Goal: Task Accomplishment & Management: Manage account settings

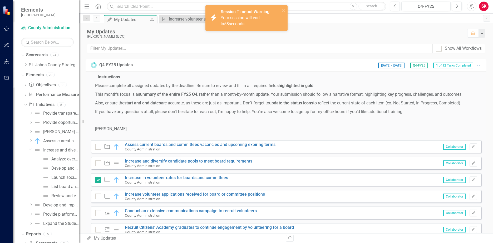
scroll to position [105, 0]
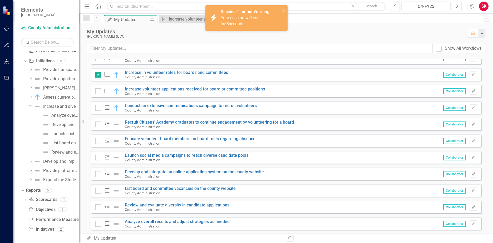
click at [262, 26] on div "Your session will end in 58 seconds." at bounding box center [249, 21] width 58 height 12
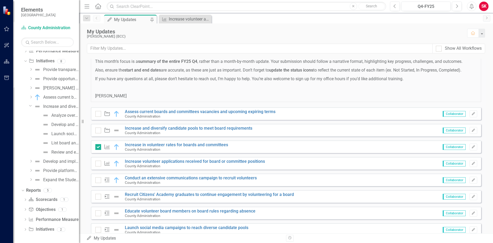
scroll to position [26, 0]
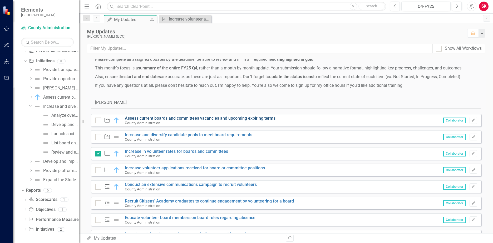
click at [180, 117] on link "Assess current boards and committees vacancies and upcoming expiring terms" at bounding box center [200, 118] width 150 height 5
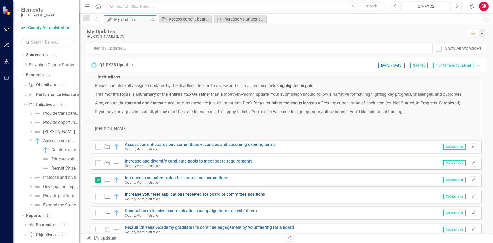
click at [158, 195] on link "Increase volunteer applications received for board or committee positions" at bounding box center [195, 194] width 140 height 5
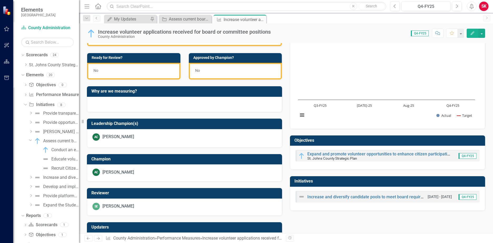
scroll to position [132, 0]
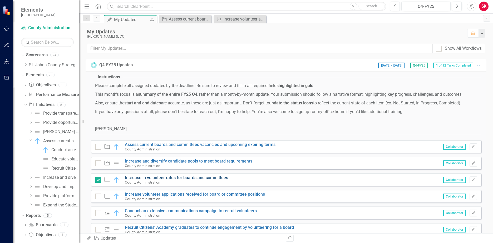
click at [143, 176] on link "Increase in volunteer rates for boards and committees" at bounding box center [176, 177] width 103 height 5
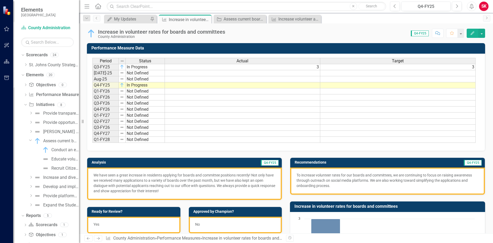
click at [151, 180] on p "We have seen a great increase in residents applying for boards and committee po…" at bounding box center [184, 183] width 182 height 21
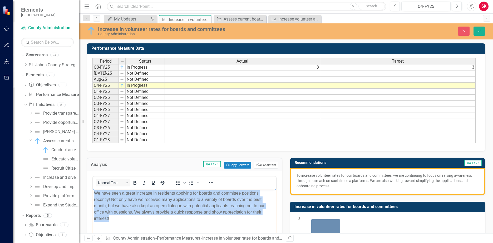
drag, startPoint x: 120, startPoint y: 219, endPoint x: 189, endPoint y: 378, distance: 173.1
click at [95, 189] on html "We have seen a great increase in residents applying for boards and committee po…" at bounding box center [184, 228] width 183 height 79
copy p "We have seen a great increase in residents applying for boards and committee po…"
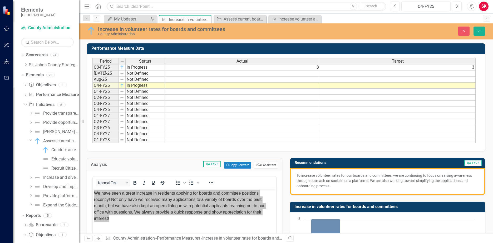
click at [320, 179] on p "To increase volunteer rates for our boards and committees, we are continuing to…" at bounding box center [387, 181] width 182 height 16
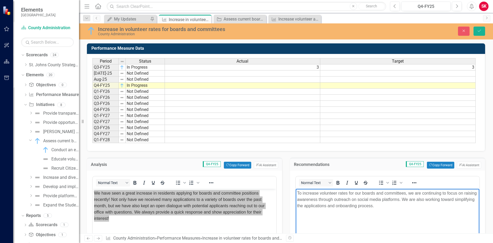
drag, startPoint x: 405, startPoint y: 207, endPoint x: 588, endPoint y: 377, distance: 249.6
click at [295, 189] on html "To increase volunteer rates for our boards and committees, we are continuing to…" at bounding box center [386, 228] width 183 height 79
copy p "To increase volunteer rates for our boards and committees, we are continuing to…"
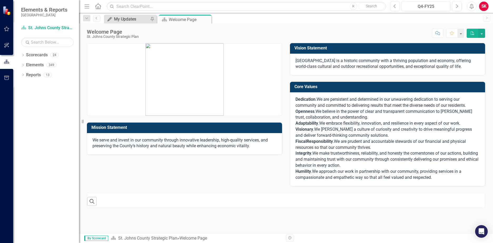
click at [128, 20] on div "My Updates" at bounding box center [131, 19] width 35 height 7
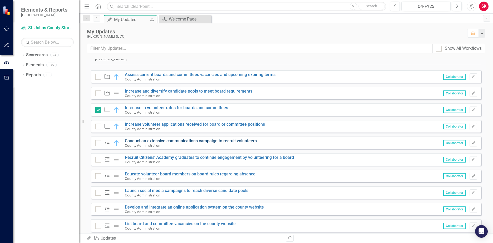
scroll to position [65, 0]
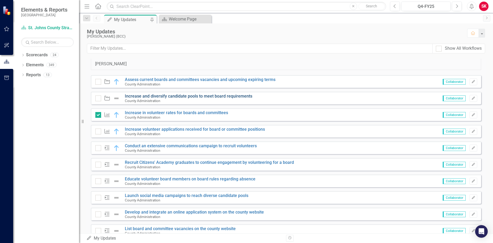
click at [189, 97] on link "Increase and diversify candidate pools to meet board requirements" at bounding box center [188, 96] width 127 height 5
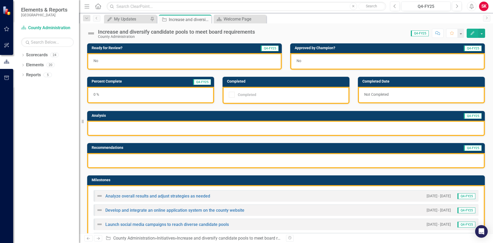
click at [118, 96] on div "0 %" at bounding box center [150, 95] width 127 height 17
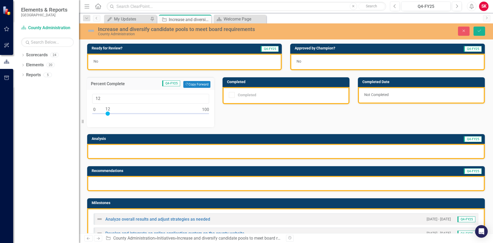
type input "10"
drag, startPoint x: 95, startPoint y: 113, endPoint x: 106, endPoint y: 118, distance: 12.1
click at [106, 118] on div "10" at bounding box center [150, 108] width 127 height 37
click at [159, 152] on div at bounding box center [285, 151] width 397 height 15
click at [158, 183] on div at bounding box center [285, 183] width 397 height 15
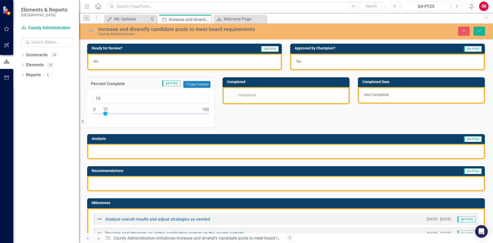
click at [158, 183] on div at bounding box center [285, 183] width 397 height 15
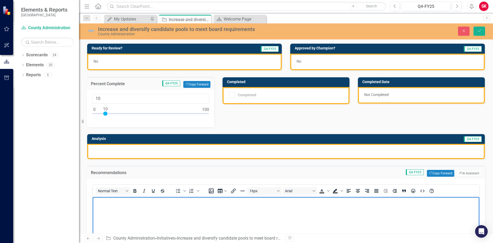
click at [132, 204] on p "Rich Text Area. Press ALT-0 for help." at bounding box center [286, 201] width 384 height 6
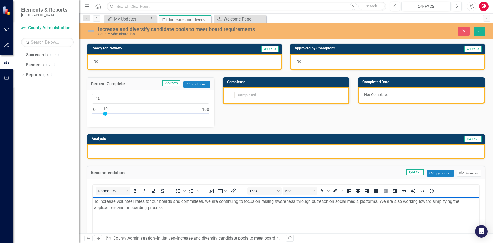
click at [251, 151] on div at bounding box center [285, 151] width 397 height 15
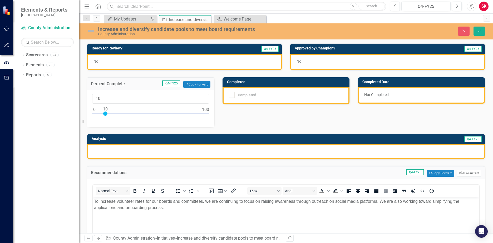
click at [251, 151] on div at bounding box center [285, 151] width 397 height 15
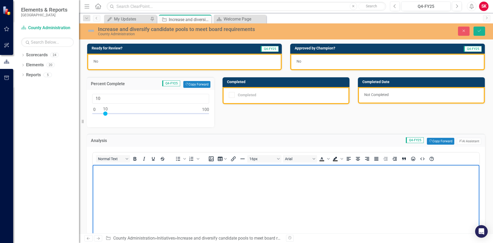
click at [182, 174] on body "Rich Text Area. Press ALT-0 for help." at bounding box center [286, 204] width 386 height 79
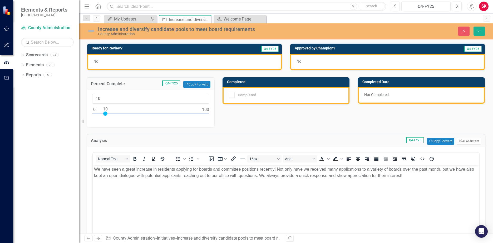
click at [170, 63] on div "No" at bounding box center [184, 62] width 194 height 17
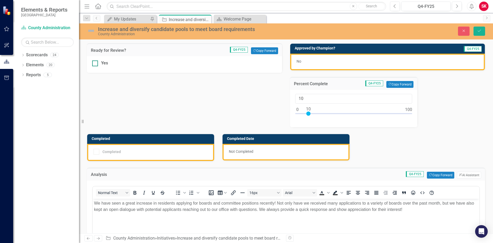
click at [93, 64] on input "Yes" at bounding box center [93, 62] width 3 height 3
checkbox input "true"
click at [323, 63] on div "No" at bounding box center [387, 62] width 194 height 17
click at [165, 153] on div "Completed" at bounding box center [149, 152] width 112 height 6
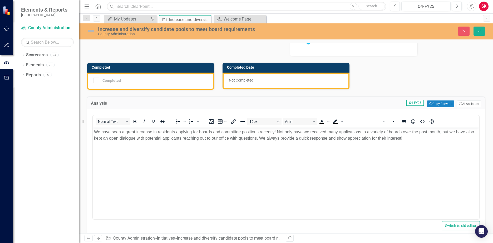
scroll to position [79, 0]
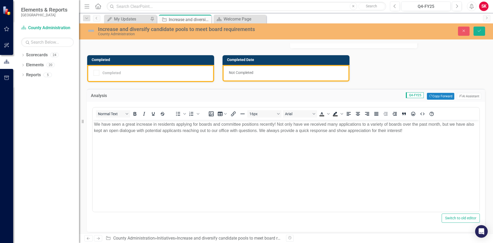
click at [177, 125] on p "We have seen a great increase in residents applying for boards and committee po…" at bounding box center [286, 127] width 384 height 13
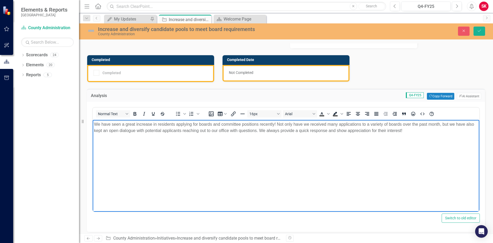
click at [153, 125] on p "We have seen a great increase in residents applying for boards and committee po…" at bounding box center [286, 127] width 384 height 13
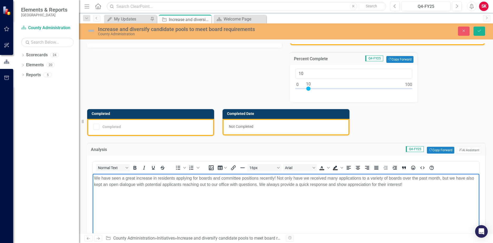
scroll to position [0, 0]
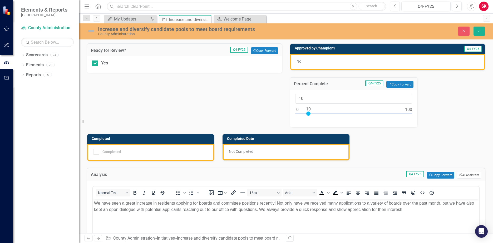
click at [93, 32] on img at bounding box center [91, 31] width 8 height 8
click at [90, 29] on img at bounding box center [91, 31] width 8 height 8
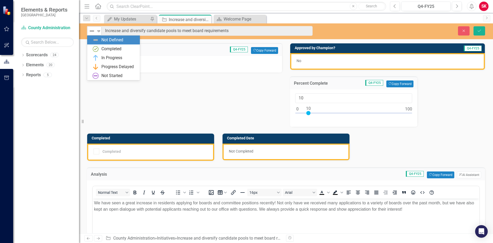
click at [100, 32] on icon "Expand" at bounding box center [98, 31] width 5 height 4
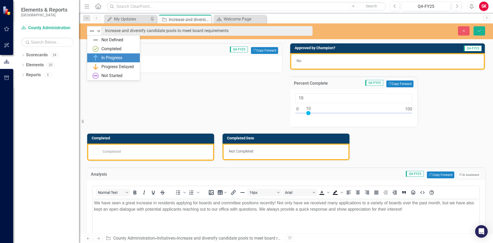
click at [101, 61] on div "In Progress" at bounding box center [114, 58] width 44 height 6
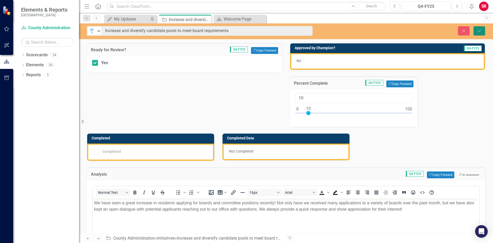
click at [474, 31] on button "Save" at bounding box center [479, 30] width 12 height 9
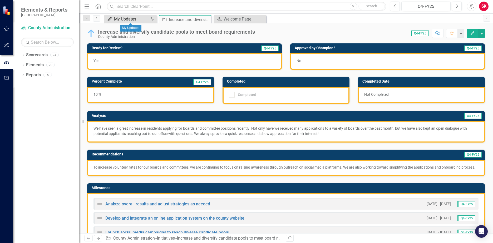
click at [131, 18] on div "My Updates" at bounding box center [131, 19] width 35 height 7
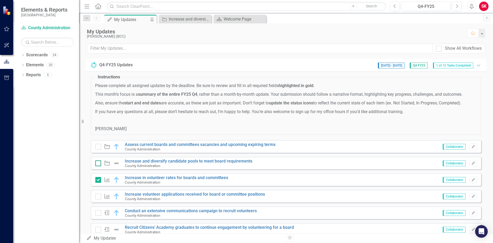
click at [97, 164] on input "checkbox" at bounding box center [96, 161] width 3 height 3
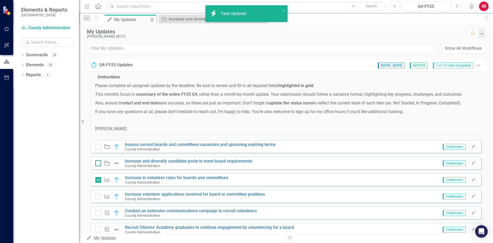
checkbox input "true"
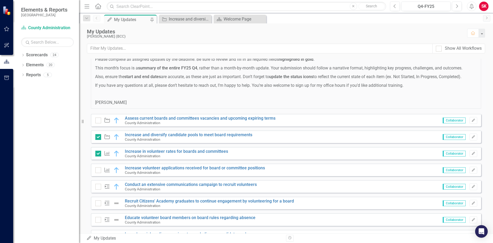
scroll to position [53, 0]
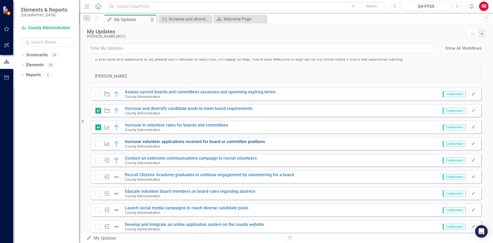
click at [173, 143] on link "Increase volunteer applications received for board or committee positions" at bounding box center [195, 141] width 140 height 5
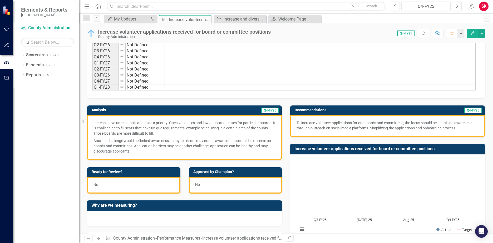
scroll to position [53, 0]
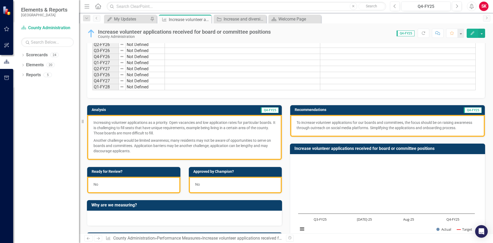
click at [144, 151] on p "Another challenge would be limited awareness; many residents may not be aware o…" at bounding box center [184, 145] width 182 height 17
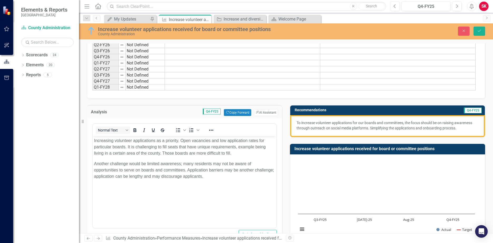
scroll to position [0, 0]
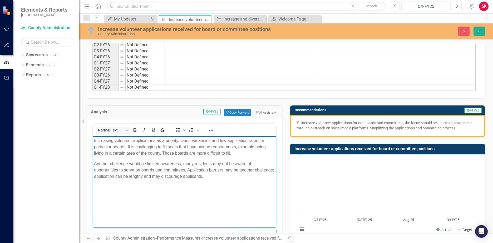
drag, startPoint x: 233, startPoint y: 177, endPoint x: 184, endPoint y: 278, distance: 112.0
click at [93, 141] on html "Increasing volunteer applications as a priority. Open vacancies and low applica…" at bounding box center [184, 175] width 183 height 79
paste body "Rich Text Area. Press ALT-0 for help."
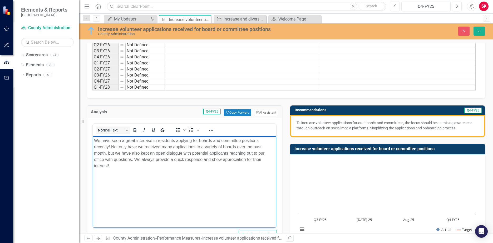
click at [450, 128] on p "To increase volunteer applications for our boards and committees, the focus sho…" at bounding box center [387, 125] width 182 height 11
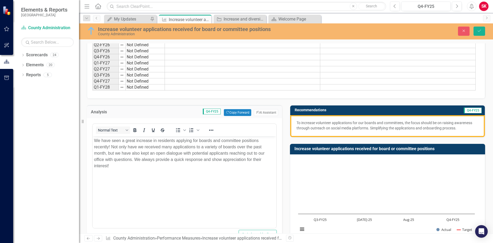
click at [450, 128] on p "To increase volunteer applications for our boards and committees, the focus sho…" at bounding box center [387, 125] width 182 height 11
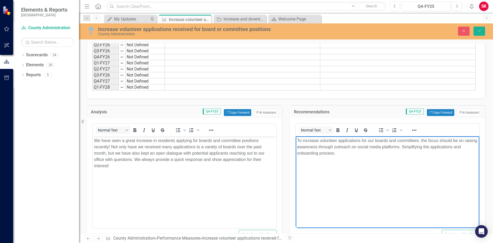
drag, startPoint x: 431, startPoint y: 155, endPoint x: 294, endPoint y: 137, distance: 138.4
click at [295, 137] on html "To increase volunteer applications for our boards and committees, the focus sho…" at bounding box center [386, 175] width 183 height 79
paste body "Rich Text Area. Press ALT-0 for help."
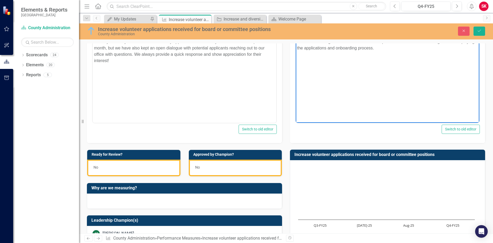
scroll to position [184, 0]
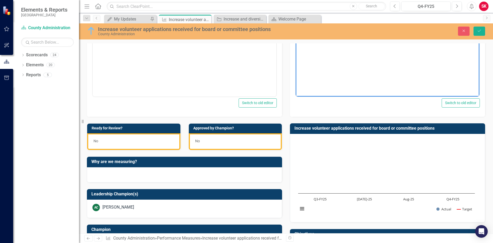
click at [131, 145] on div "No" at bounding box center [133, 141] width 93 height 17
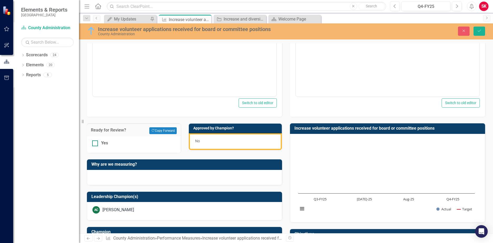
click at [97, 144] on div at bounding box center [95, 143] width 6 height 6
click at [96, 144] on input "Yes" at bounding box center [93, 141] width 3 height 3
checkbox input "true"
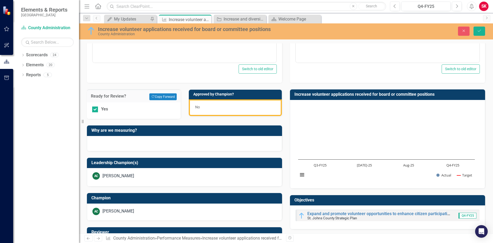
scroll to position [289, 0]
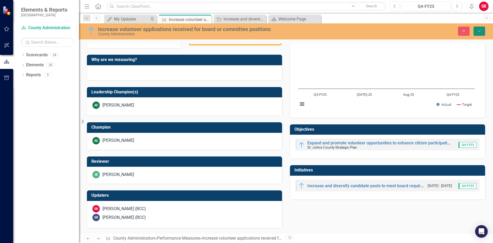
drag, startPoint x: 476, startPoint y: 32, endPoint x: 465, endPoint y: 31, distance: 11.9
click at [476, 32] on icon "Save" at bounding box center [478, 31] width 5 height 4
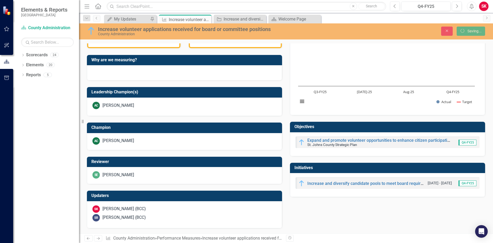
scroll to position [185, 0]
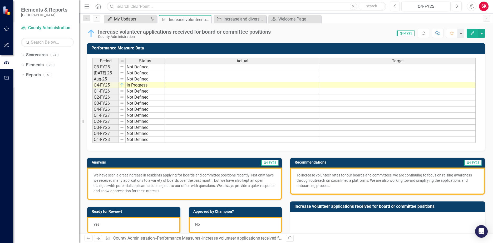
click at [135, 20] on div "My Updates" at bounding box center [131, 19] width 35 height 7
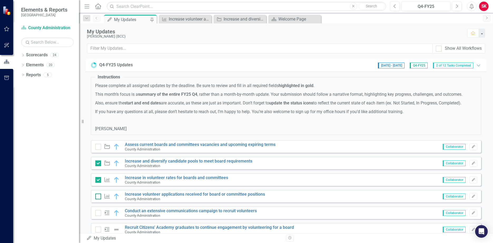
click at [98, 195] on input "checkbox" at bounding box center [96, 195] width 3 height 3
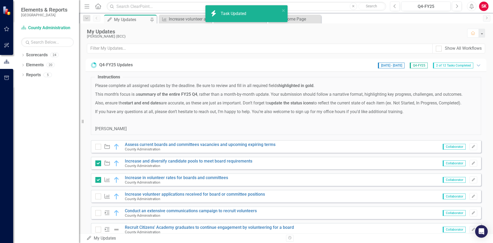
checkbox input "true"
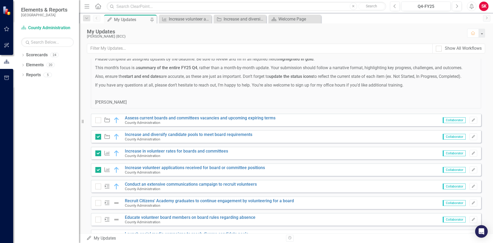
scroll to position [53, 0]
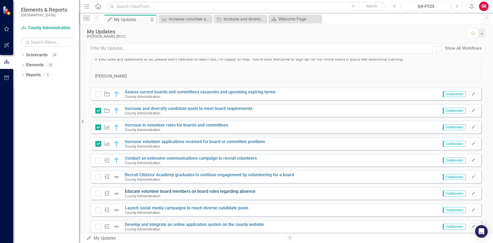
click at [150, 190] on link "Educate volunteer board members on board rules regarding absence" at bounding box center [190, 191] width 130 height 5
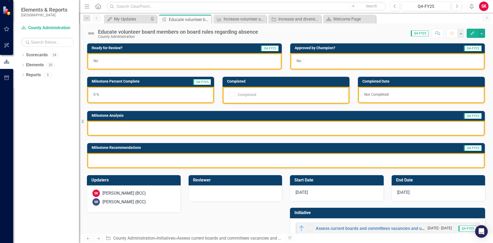
click at [121, 129] on div at bounding box center [285, 128] width 397 height 15
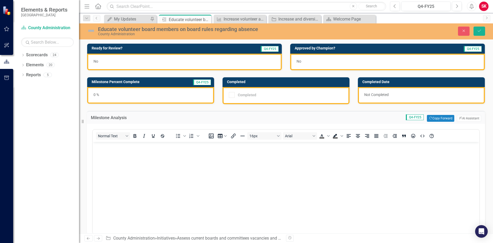
click at [121, 150] on body "Rich Text Area. Press ALT-0 for help." at bounding box center [286, 181] width 386 height 79
click at [434, 119] on button "Copy Forward Copy Forward" at bounding box center [439, 118] width 27 height 7
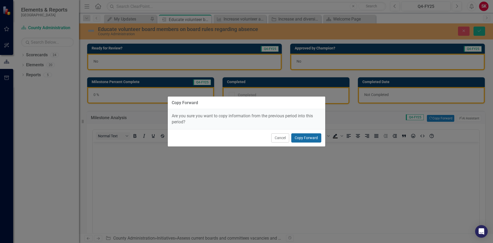
click at [304, 140] on button "Copy Forward" at bounding box center [306, 137] width 30 height 9
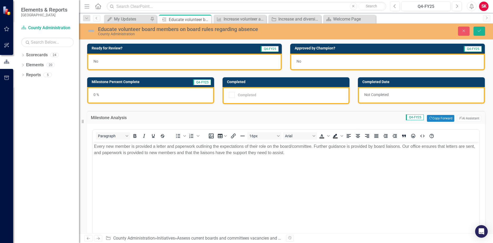
click at [101, 94] on div "0 %" at bounding box center [150, 95] width 127 height 17
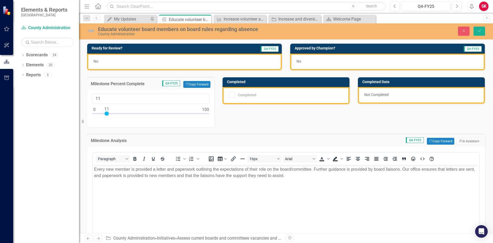
drag, startPoint x: 93, startPoint y: 112, endPoint x: 105, endPoint y: 117, distance: 13.0
click at [105, 117] on div at bounding box center [150, 115] width 117 height 7
click at [104, 114] on div at bounding box center [105, 114] width 4 height 4
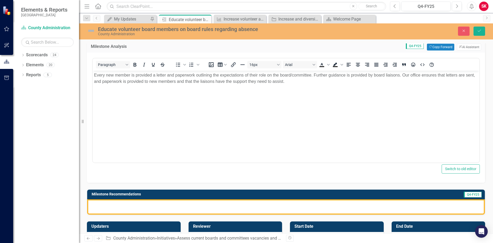
scroll to position [105, 0]
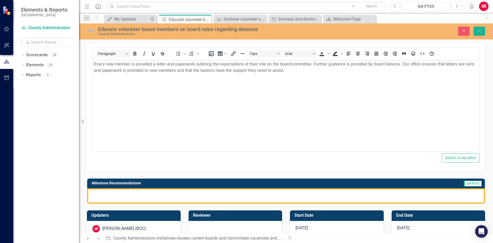
click at [441, 193] on div at bounding box center [285, 195] width 397 height 15
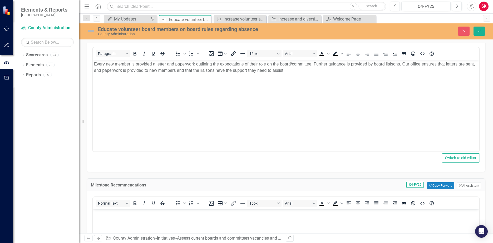
scroll to position [0, 0]
click at [443, 188] on button "Copy Forward Copy Forward" at bounding box center [439, 185] width 27 height 7
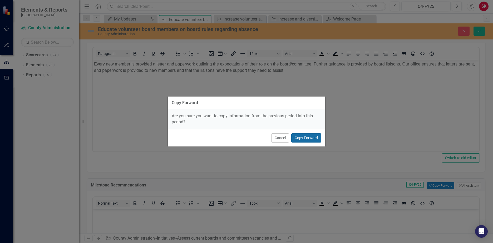
drag, startPoint x: 305, startPoint y: 140, endPoint x: 212, endPoint y: 80, distance: 110.0
click at [305, 140] on button "Copy Forward" at bounding box center [306, 137] width 30 height 9
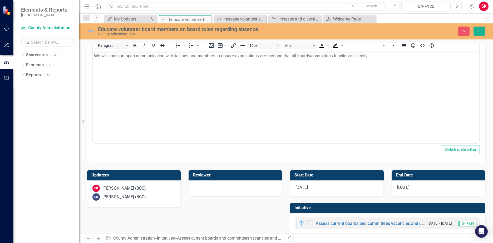
scroll to position [272, 0]
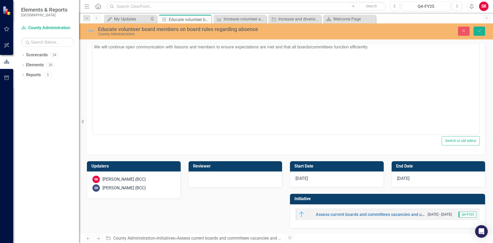
click at [327, 180] on div "[DATE]" at bounding box center [337, 180] width 94 height 16
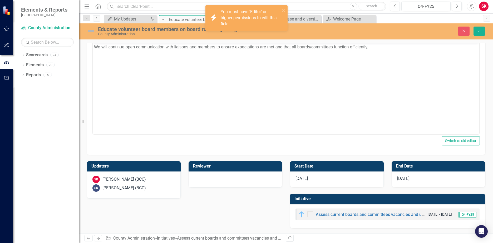
click at [305, 178] on span "[DATE]" at bounding box center [301, 178] width 12 height 5
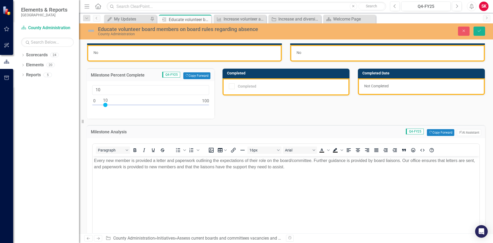
scroll to position [0, 0]
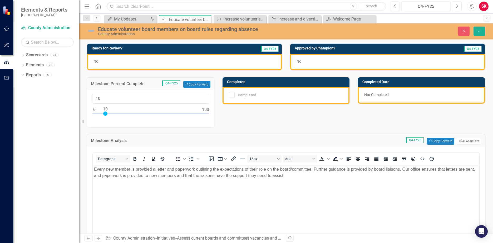
type input "15"
drag, startPoint x: 106, startPoint y: 114, endPoint x: 111, endPoint y: 114, distance: 5.3
click at [111, 114] on div at bounding box center [111, 114] width 4 height 4
click at [121, 61] on div "No" at bounding box center [184, 62] width 194 height 17
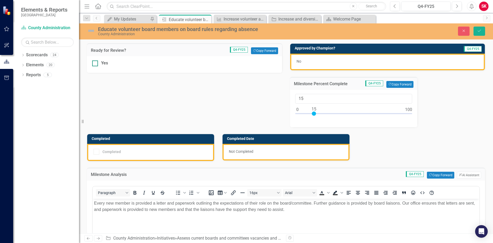
click at [95, 64] on input "Yes" at bounding box center [93, 62] width 3 height 3
checkbox input "true"
click at [481, 34] on button "Save" at bounding box center [479, 31] width 12 height 9
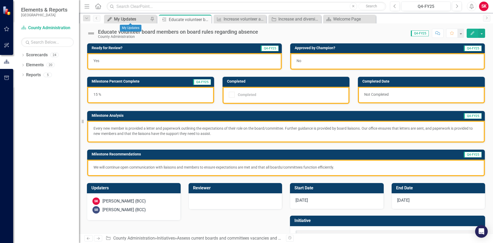
click at [130, 19] on div "My Updates" at bounding box center [131, 19] width 35 height 7
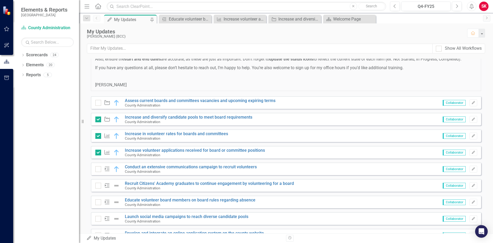
scroll to position [53, 0]
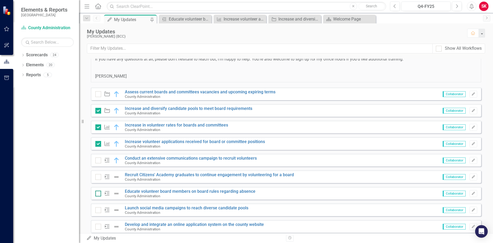
click at [99, 195] on div at bounding box center [98, 194] width 6 height 6
click at [99, 194] on input "checkbox" at bounding box center [96, 192] width 3 height 3
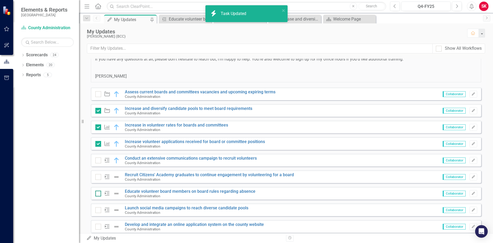
checkbox input "true"
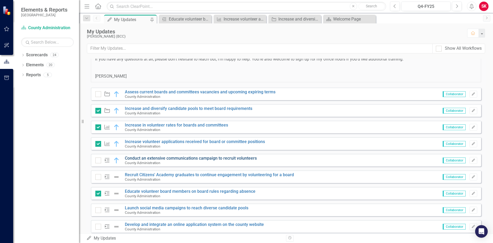
click at [139, 159] on link "Conduct an extensive communications campaign to recruit volunteers" at bounding box center [191, 158] width 132 height 5
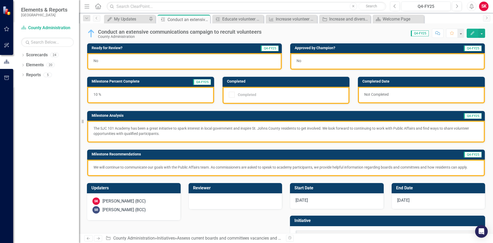
click at [108, 95] on div "10 %" at bounding box center [150, 95] width 127 height 17
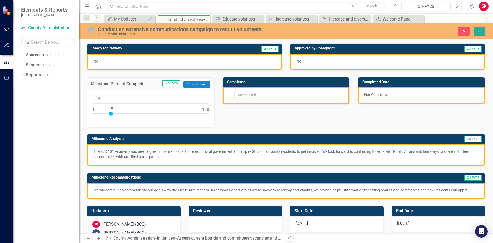
type input "15"
drag, startPoint x: 106, startPoint y: 114, endPoint x: 111, endPoint y: 114, distance: 5.5
click at [111, 114] on div at bounding box center [111, 114] width 4 height 4
click at [133, 18] on div "My Updates" at bounding box center [130, 19] width 33 height 7
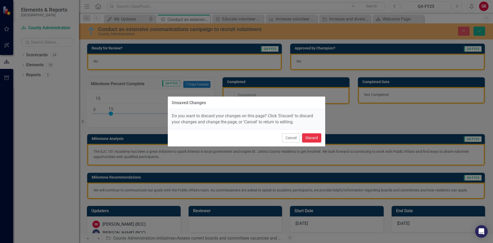
click at [305, 135] on button "Discard" at bounding box center [311, 137] width 19 height 9
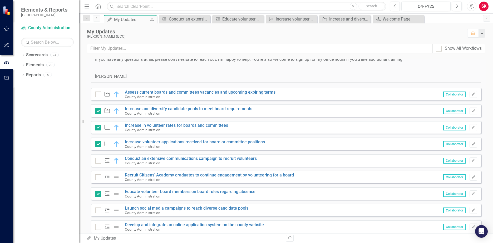
scroll to position [118, 0]
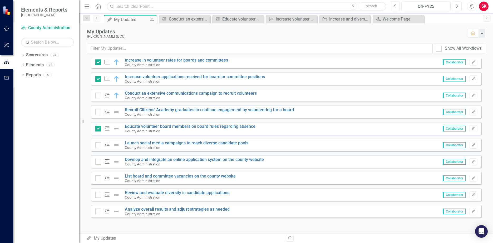
click at [118, 129] on img at bounding box center [116, 128] width 6 height 6
click at [113, 128] on img at bounding box center [116, 128] width 6 height 6
click at [107, 128] on icon at bounding box center [107, 128] width 5 height 4
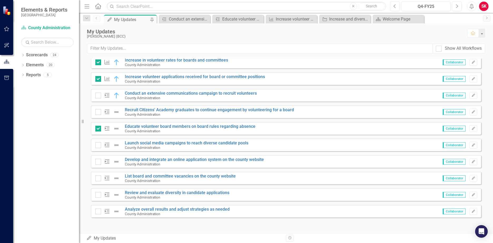
click at [107, 128] on icon "Milestone" at bounding box center [107, 128] width 7 height 5
click at [117, 130] on img at bounding box center [116, 128] width 6 height 6
click at [135, 127] on link "Educate volunteer board members on board rules regarding absence" at bounding box center [190, 126] width 130 height 5
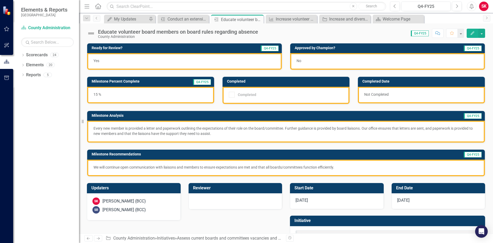
click at [92, 34] on img at bounding box center [91, 33] width 8 height 8
click at [92, 32] on img at bounding box center [91, 33] width 8 height 8
click at [470, 33] on icon "Edit" at bounding box center [472, 33] width 5 height 4
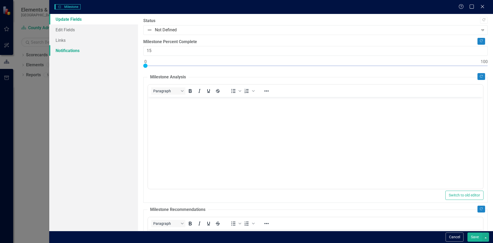
checkbox input "true"
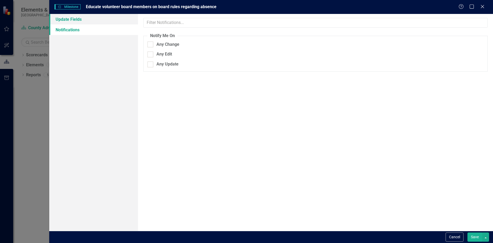
click at [88, 19] on link "Update Fields" at bounding box center [93, 19] width 89 height 11
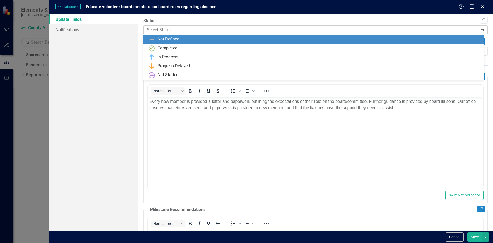
click at [159, 31] on div at bounding box center [311, 30] width 328 height 7
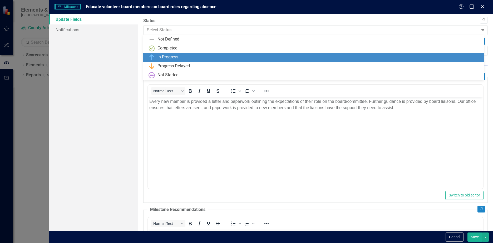
click at [161, 56] on div "In Progress" at bounding box center [167, 57] width 21 height 6
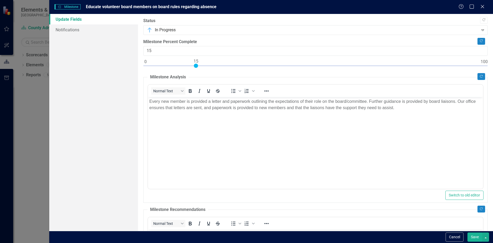
click at [473, 237] on button "Save" at bounding box center [474, 237] width 15 height 9
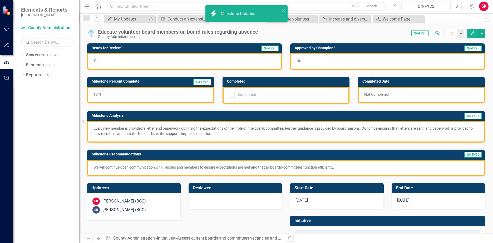
click at [136, 23] on div "Educate volunteer board members on board rules regarding absence County Adminis…" at bounding box center [286, 31] width 414 height 16
click at [135, 21] on div "My Updates" at bounding box center [130, 19] width 33 height 7
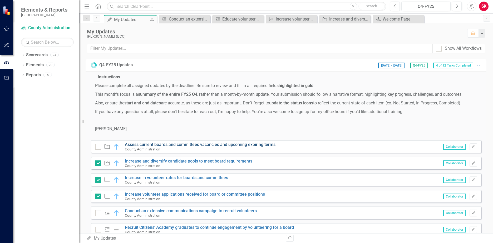
click at [224, 144] on link "Assess current boards and committees vacancies and upcoming expiring terms" at bounding box center [200, 144] width 150 height 5
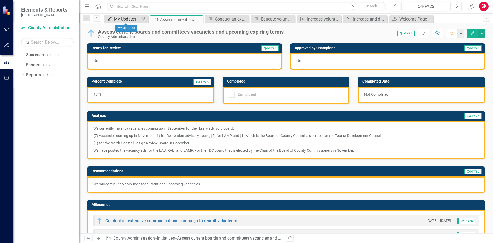
click at [129, 20] on div "My Updates" at bounding box center [127, 19] width 26 height 7
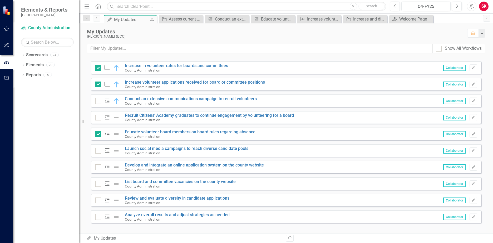
scroll to position [118, 0]
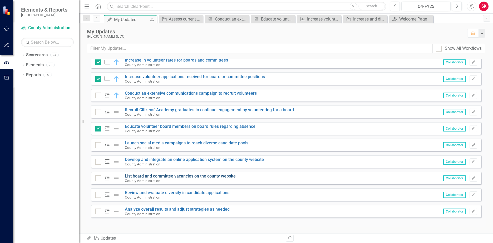
click at [179, 175] on link "List board and committee vacancies on the county website" at bounding box center [180, 176] width 111 height 5
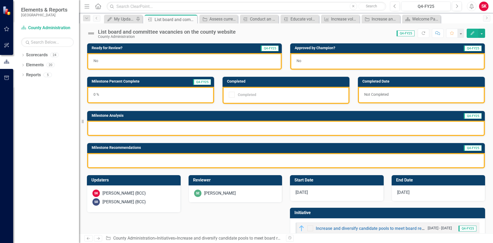
click at [143, 128] on div at bounding box center [285, 128] width 397 height 15
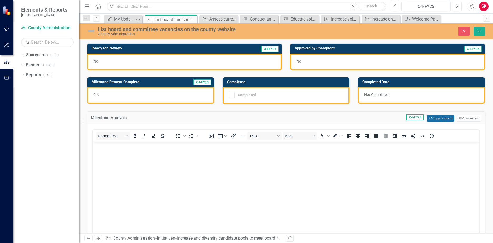
click at [440, 117] on button "Copy Forward Copy Forward" at bounding box center [439, 118] width 27 height 7
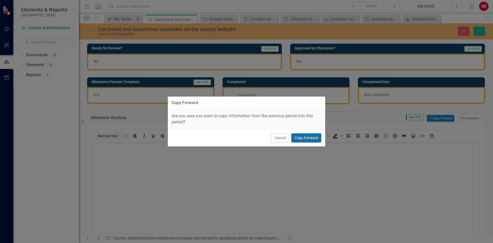
click at [312, 138] on button "Copy Forward" at bounding box center [306, 137] width 30 height 9
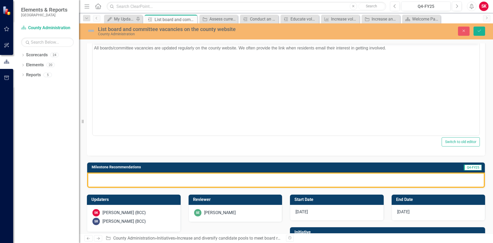
scroll to position [105, 0]
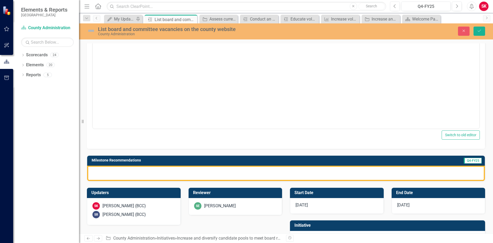
click at [220, 172] on div at bounding box center [285, 173] width 397 height 15
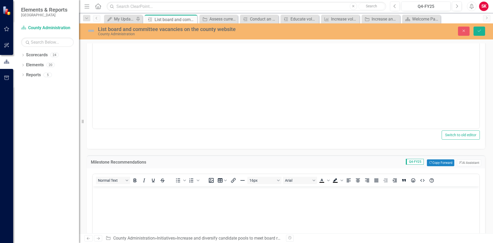
scroll to position [0, 0]
click at [433, 163] on button "Copy Forward Copy Forward" at bounding box center [439, 162] width 27 height 7
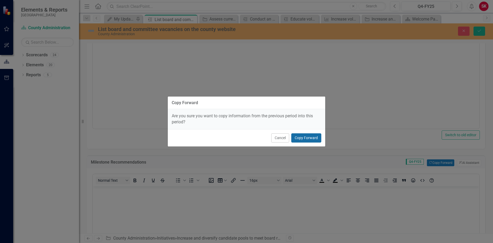
click at [308, 138] on button "Copy Forward" at bounding box center [306, 137] width 30 height 9
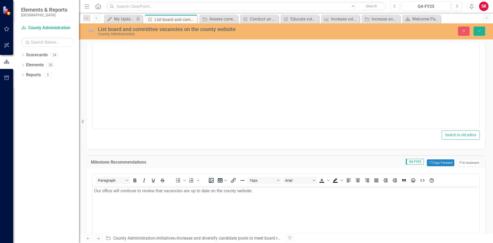
click at [153, 191] on p "Our office will continue to review that vacancies are up to date on the county …" at bounding box center [286, 191] width 384 height 6
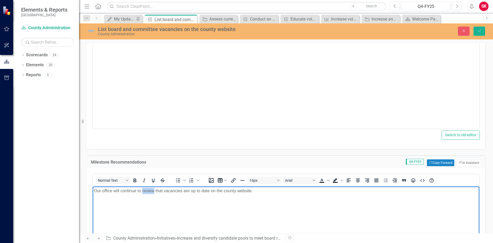
drag, startPoint x: 154, startPoint y: 190, endPoint x: 143, endPoint y: 192, distance: 11.2
click at [143, 192] on p "Our office will continue to review that vacancies are up to date on the county …" at bounding box center [286, 191] width 384 height 6
click at [155, 192] on p "Our office will continue to review that vacancies are up to date on the county …" at bounding box center [286, 191] width 384 height 6
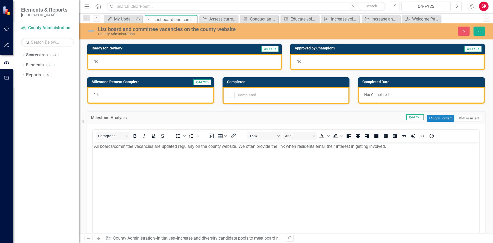
click at [108, 93] on div "0 %" at bounding box center [150, 95] width 127 height 17
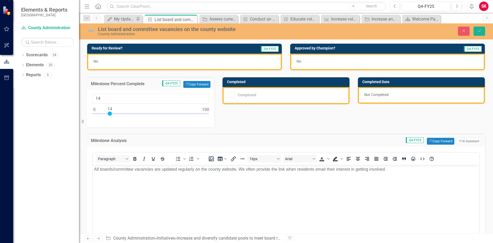
type input "15"
drag, startPoint x: 95, startPoint y: 112, endPoint x: 111, endPoint y: 118, distance: 17.3
click at [111, 118] on div at bounding box center [150, 115] width 117 height 7
click at [159, 59] on div "No" at bounding box center [184, 62] width 194 height 17
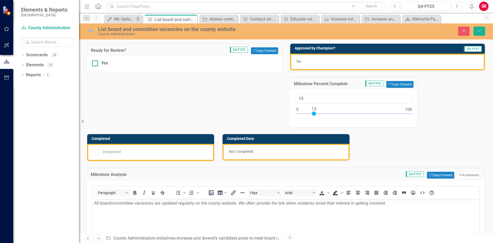
click at [97, 63] on div at bounding box center [95, 64] width 6 height 6
click at [96, 63] on input "Yes" at bounding box center [93, 62] width 3 height 3
checkbox input "true"
click at [93, 31] on img at bounding box center [91, 31] width 8 height 8
click at [91, 30] on img at bounding box center [91, 31] width 8 height 8
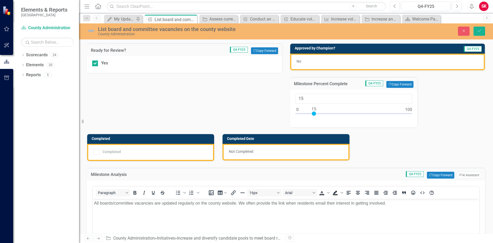
click at [91, 30] on img at bounding box center [91, 31] width 8 height 8
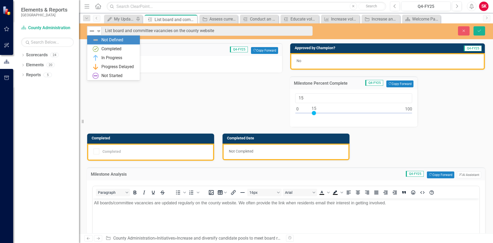
click at [93, 30] on img at bounding box center [92, 31] width 6 height 6
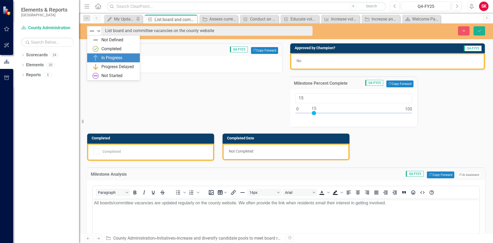
click at [99, 56] on div "In Progress" at bounding box center [114, 58] width 44 height 6
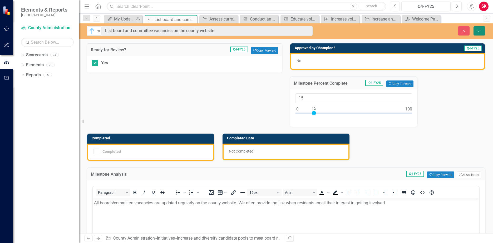
click at [474, 30] on button "Save" at bounding box center [479, 30] width 12 height 9
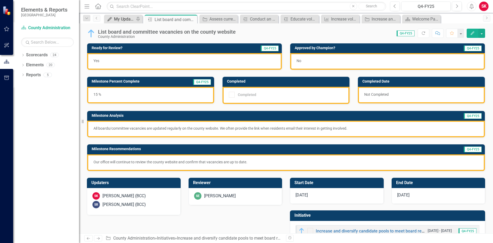
click at [126, 21] on div "My Updates" at bounding box center [124, 19] width 21 height 7
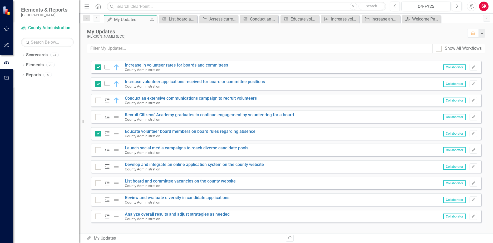
scroll to position [118, 0]
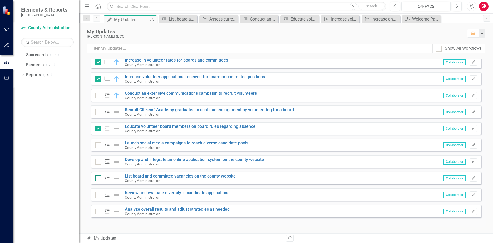
click at [99, 178] on div at bounding box center [98, 178] width 6 height 6
click at [99, 178] on input "checkbox" at bounding box center [96, 176] width 3 height 3
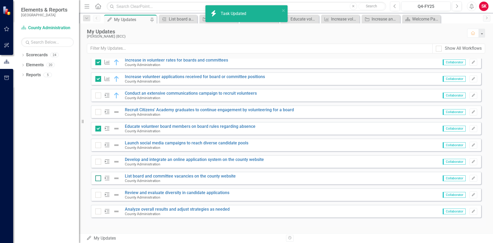
checkbox input "true"
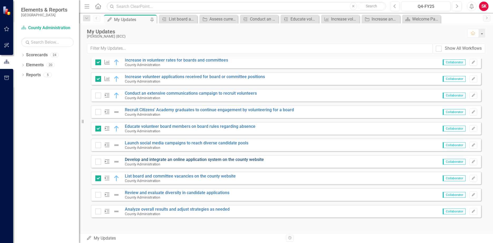
click at [179, 160] on link "Develop and integrate an online application system on the county website" at bounding box center [194, 159] width 139 height 5
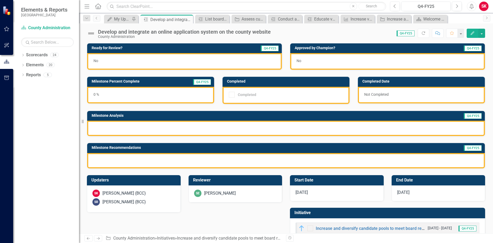
click at [430, 131] on div at bounding box center [285, 128] width 397 height 15
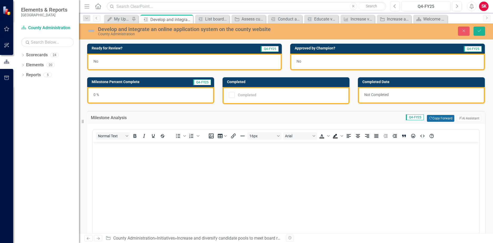
click at [435, 119] on button "Copy Forward Copy Forward" at bounding box center [439, 118] width 27 height 7
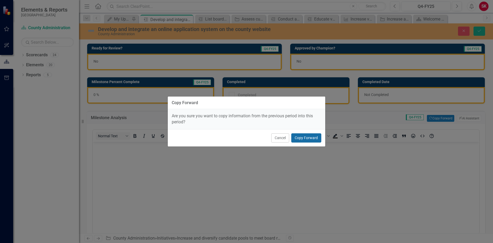
click at [304, 139] on button "Copy Forward" at bounding box center [306, 137] width 30 height 9
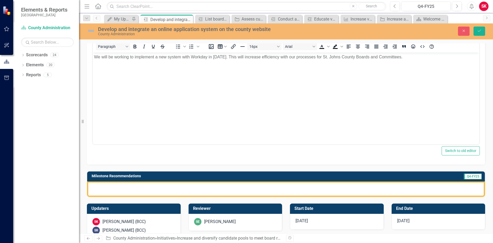
scroll to position [105, 0]
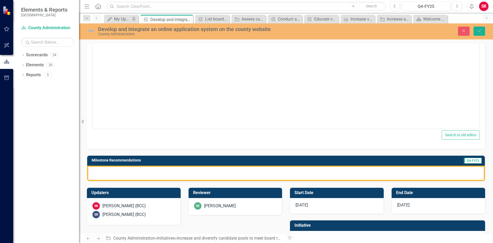
click at [193, 175] on div at bounding box center [285, 173] width 397 height 15
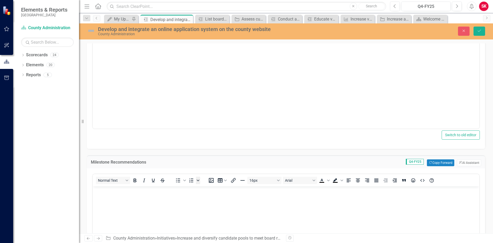
scroll to position [0, 0]
click at [300, 200] on body "Rich Text Area. Press ALT-0 for help." at bounding box center [286, 226] width 386 height 79
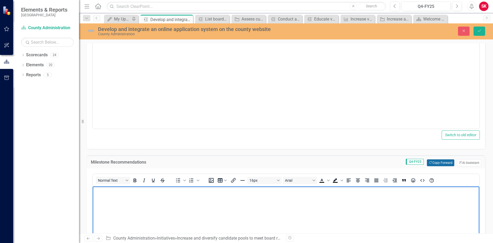
click at [433, 160] on button "Copy Forward Copy Forward" at bounding box center [439, 162] width 27 height 7
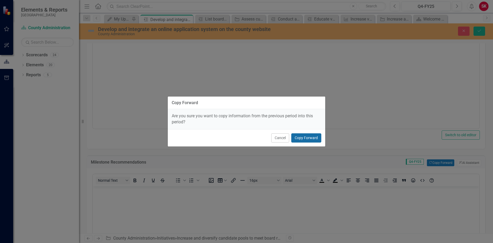
click at [313, 137] on button "Copy Forward" at bounding box center [306, 137] width 30 height 9
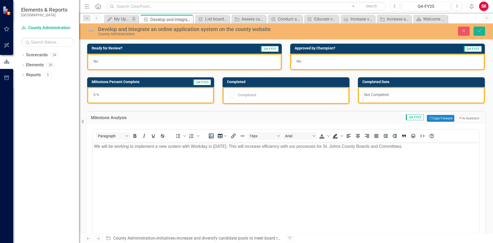
click at [154, 63] on div "No" at bounding box center [184, 62] width 194 height 17
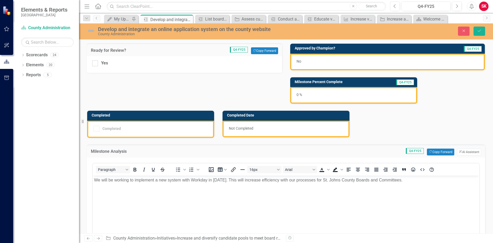
click at [154, 63] on div "Yes" at bounding box center [184, 63] width 184 height 6
click at [96, 63] on input "Yes" at bounding box center [93, 62] width 3 height 3
checkbox input "true"
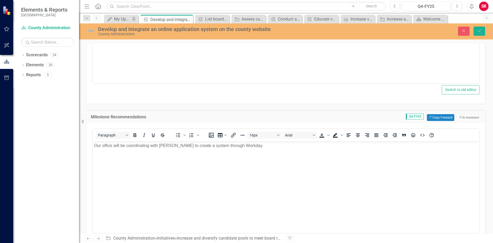
scroll to position [283, 0]
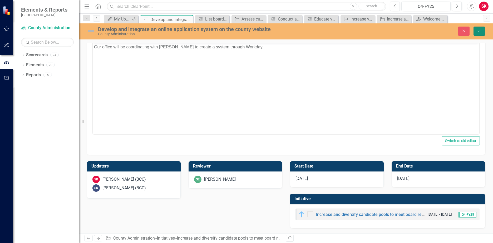
click at [481, 31] on button "Save" at bounding box center [479, 31] width 12 height 9
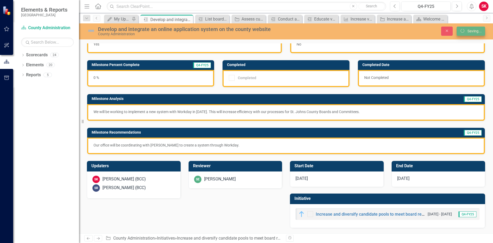
scroll to position [17, 0]
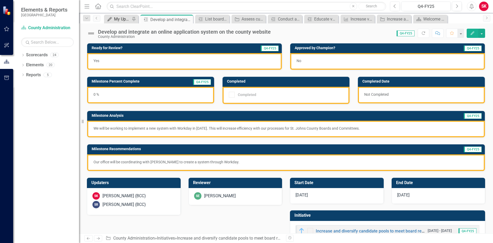
click at [127, 17] on div "My Updates" at bounding box center [122, 19] width 16 height 7
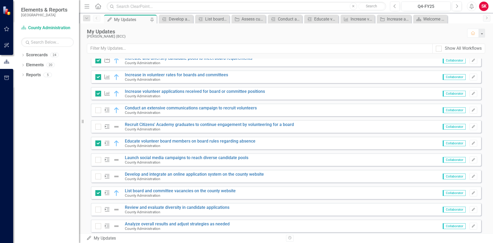
scroll to position [105, 0]
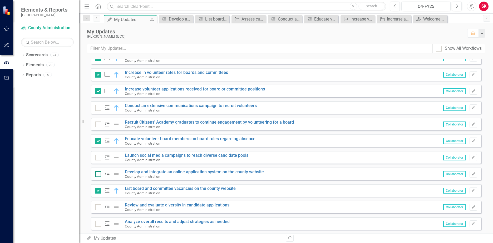
click at [100, 176] on div at bounding box center [98, 174] width 6 height 6
click at [99, 175] on input "checkbox" at bounding box center [96, 172] width 3 height 3
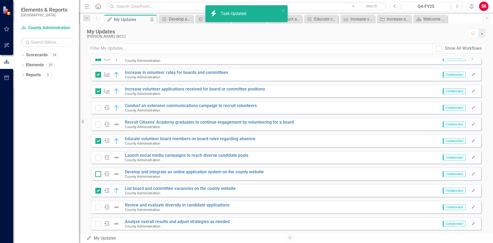
checkbox input "true"
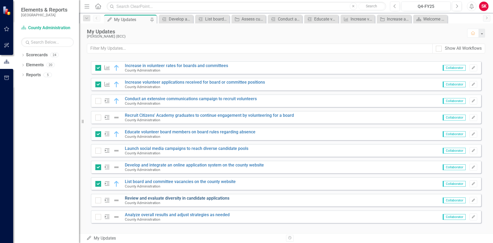
scroll to position [118, 0]
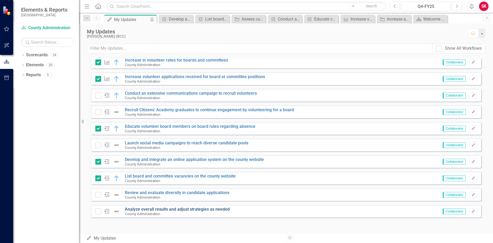
click at [157, 208] on link "Analyze overall results and adjust strategies as needed" at bounding box center [177, 209] width 105 height 5
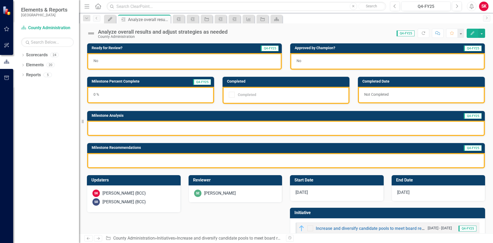
click at [147, 125] on div at bounding box center [285, 128] width 397 height 15
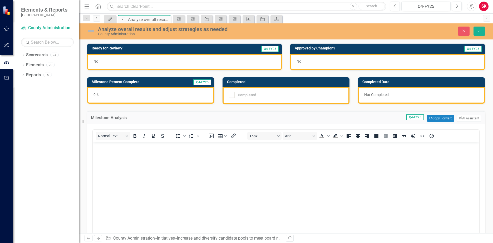
click at [146, 147] on p "Rich Text Area. Press ALT-0 for help." at bounding box center [286, 146] width 384 height 6
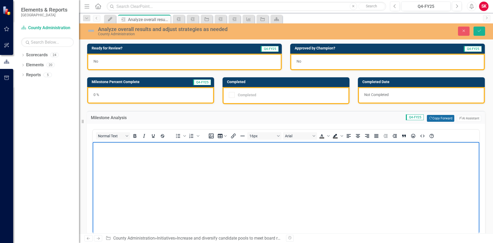
click at [437, 119] on button "Copy Forward Copy Forward" at bounding box center [439, 118] width 27 height 7
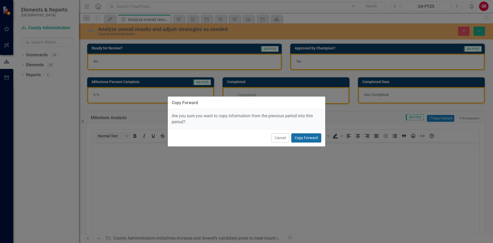
click at [314, 137] on button "Copy Forward" at bounding box center [306, 137] width 30 height 9
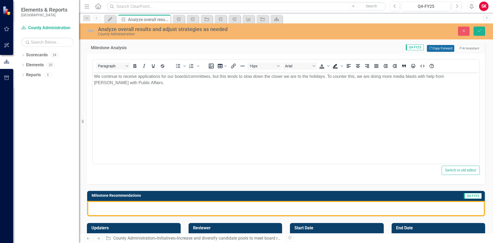
scroll to position [132, 0]
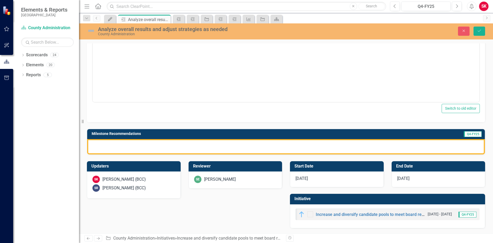
click at [252, 146] on div at bounding box center [285, 146] width 397 height 15
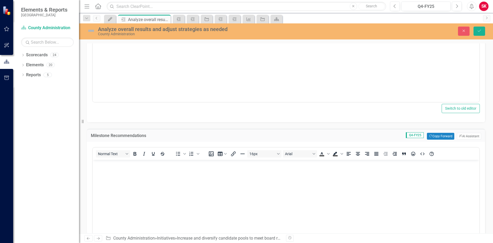
scroll to position [0, 0]
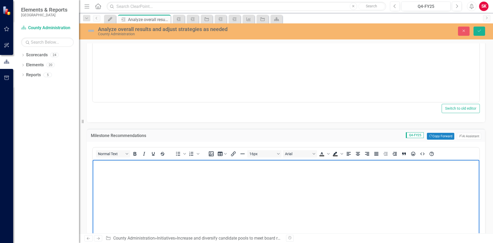
click at [228, 169] on body "Rich Text Area. Press ALT-0 for help." at bounding box center [286, 199] width 386 height 79
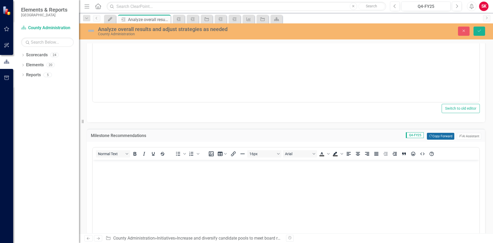
click at [440, 136] on button "Copy Forward Copy Forward" at bounding box center [439, 136] width 27 height 7
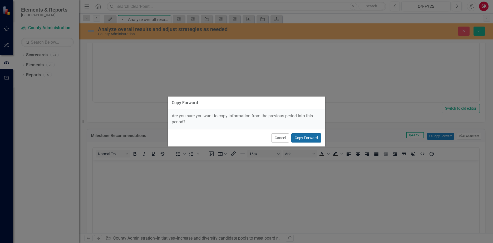
click at [319, 138] on button "Copy Forward" at bounding box center [306, 137] width 30 height 9
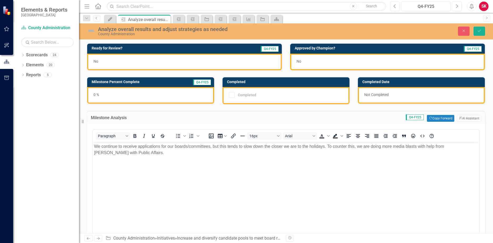
click at [132, 152] on p "We continue to receive applications for our boards/committees, but this tends t…" at bounding box center [286, 149] width 384 height 13
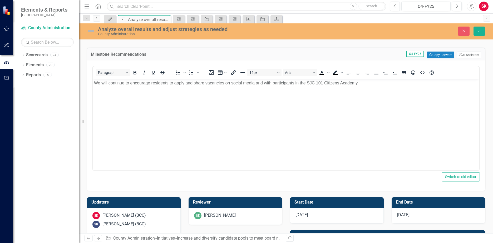
scroll to position [144, 0]
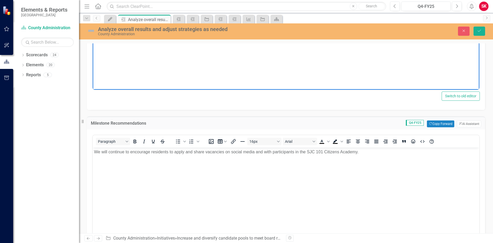
click at [372, 153] on p "We will continue to encourage residents to apply and share vacancies on social …" at bounding box center [286, 152] width 384 height 6
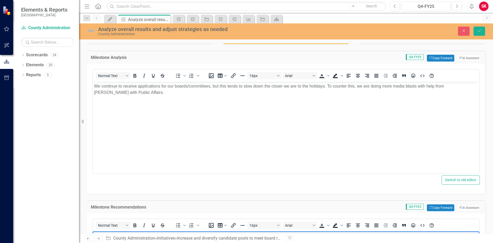
scroll to position [0, 0]
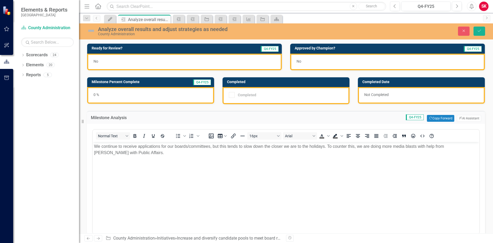
click at [100, 62] on div "No" at bounding box center [184, 62] width 194 height 17
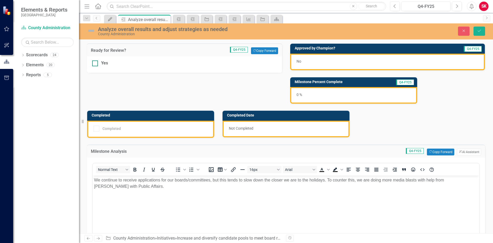
click at [97, 64] on div at bounding box center [95, 64] width 6 height 6
click at [96, 64] on input "Yes" at bounding box center [93, 62] width 3 height 3
checkbox input "true"
click at [303, 96] on div "0 %" at bounding box center [353, 95] width 127 height 17
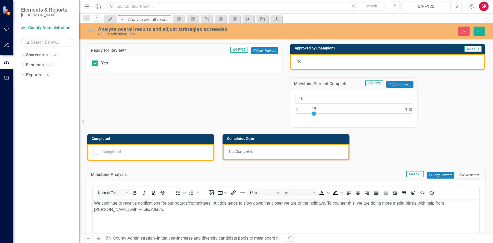
type input "15"
drag, startPoint x: 297, startPoint y: 113, endPoint x: 312, endPoint y: 117, distance: 15.0
click at [312, 117] on div at bounding box center [353, 115] width 117 height 7
click at [93, 31] on img at bounding box center [91, 31] width 8 height 8
click at [93, 30] on img at bounding box center [91, 31] width 8 height 8
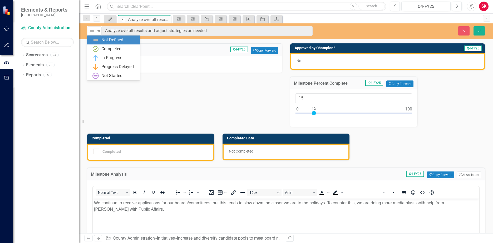
click at [93, 30] on img at bounding box center [92, 31] width 6 height 6
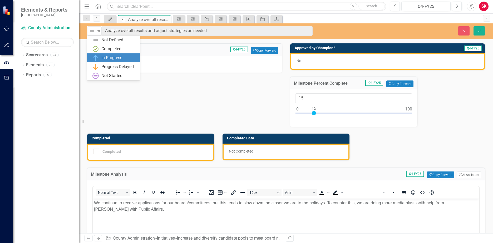
click at [99, 57] on div "In Progress" at bounding box center [114, 58] width 44 height 6
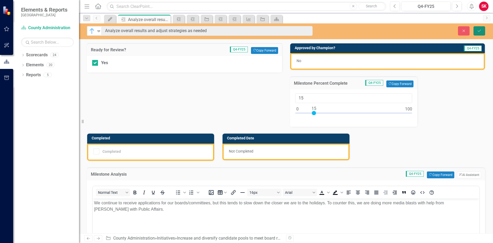
click at [478, 32] on icon "Save" at bounding box center [478, 31] width 5 height 4
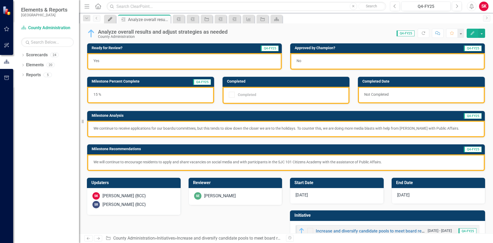
click at [110, 18] on icon "My Updates" at bounding box center [109, 19] width 5 height 4
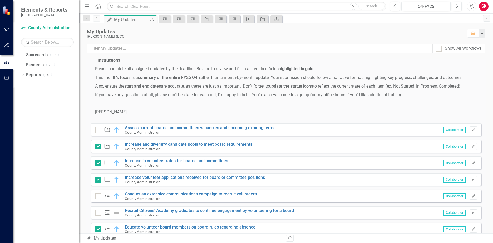
scroll to position [105, 0]
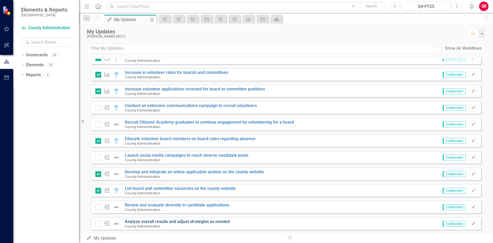
click at [137, 223] on link "Analyze overall results and adjust strategies as needed" at bounding box center [177, 221] width 105 height 5
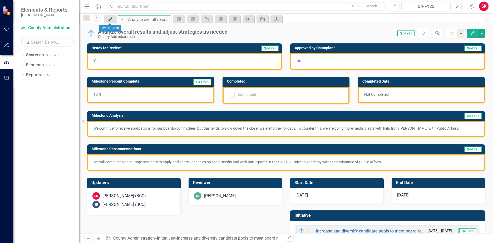
click at [110, 20] on icon at bounding box center [110, 19] width 4 height 4
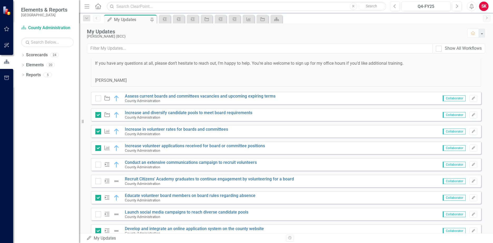
scroll to position [118, 0]
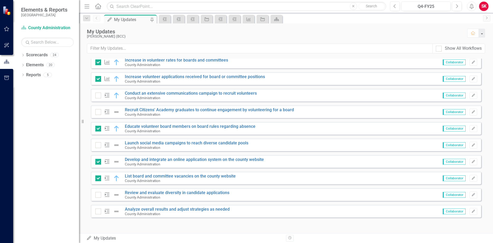
click at [119, 194] on img at bounding box center [116, 195] width 6 height 6
click at [117, 194] on img at bounding box center [116, 195] width 6 height 6
click at [106, 196] on icon "Milestone" at bounding box center [107, 194] width 7 height 5
click at [113, 195] on img at bounding box center [116, 195] width 6 height 6
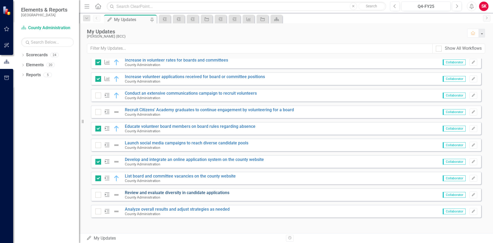
click at [136, 195] on link "Review and evaluate diversity in candidate applications" at bounding box center [177, 192] width 104 height 5
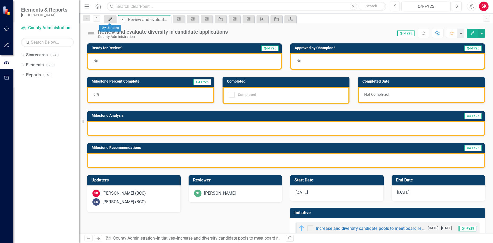
click at [114, 19] on link "My Updates" at bounding box center [109, 19] width 9 height 7
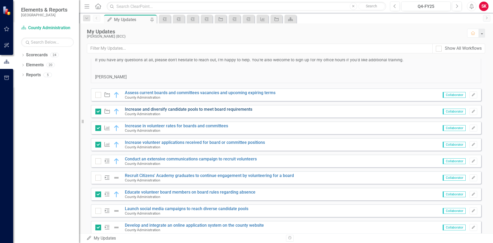
scroll to position [118, 0]
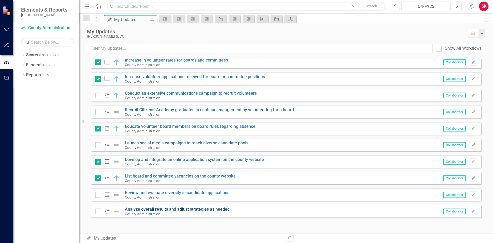
click at [151, 208] on link "Analyze overall results and adjust strategies as needed" at bounding box center [177, 209] width 105 height 5
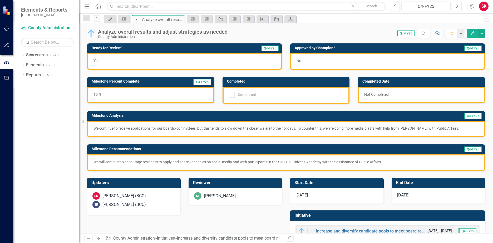
click at [93, 35] on img at bounding box center [91, 33] width 8 height 8
click at [200, 32] on div "Analyze overall results and adjust strategies as needed" at bounding box center [162, 32] width 129 height 6
click at [475, 33] on button "Edit" at bounding box center [472, 33] width 12 height 9
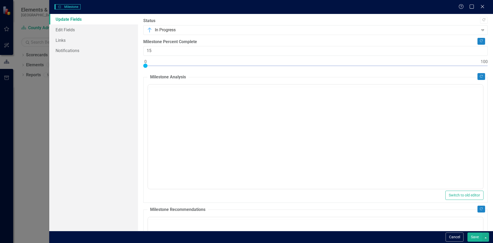
checkbox input "true"
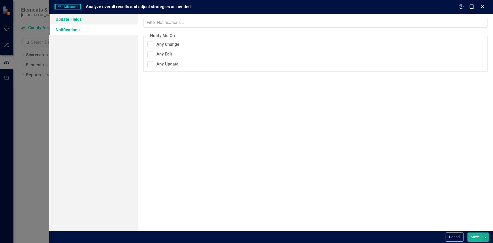
click at [59, 21] on link "Update Fields" at bounding box center [93, 19] width 89 height 11
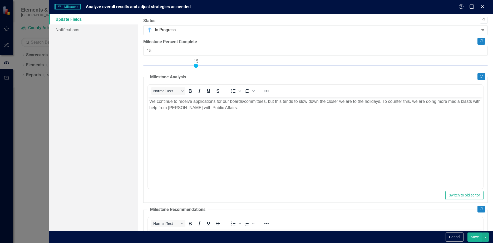
click at [476, 240] on button "Save" at bounding box center [474, 237] width 15 height 9
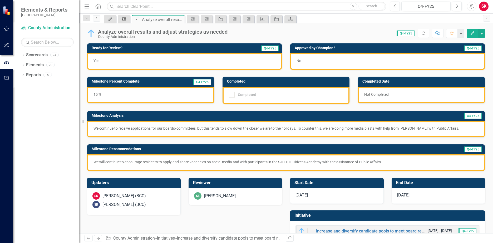
click at [124, 19] on icon at bounding box center [124, 18] width 4 height 3
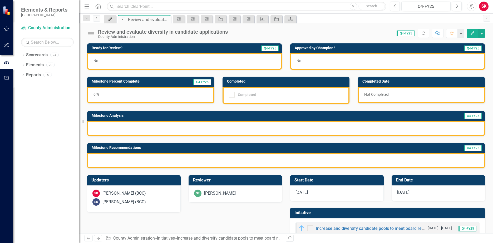
click at [111, 21] on icon "My Updates" at bounding box center [109, 19] width 5 height 4
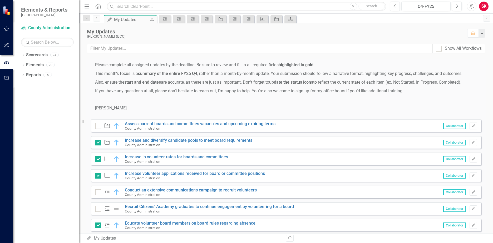
scroll to position [118, 0]
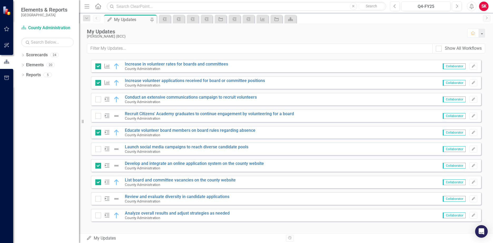
scroll to position [118, 0]
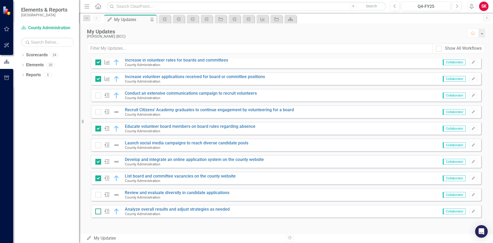
click at [99, 210] on div at bounding box center [98, 212] width 6 height 6
click at [99, 210] on input "checkbox" at bounding box center [96, 210] width 3 height 3
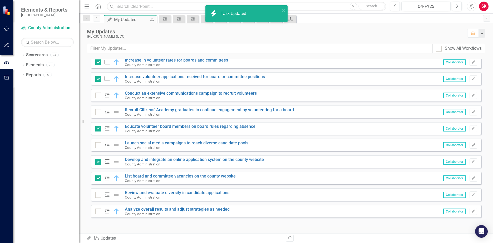
checkbox input "true"
